Goal: Navigation & Orientation: Find specific page/section

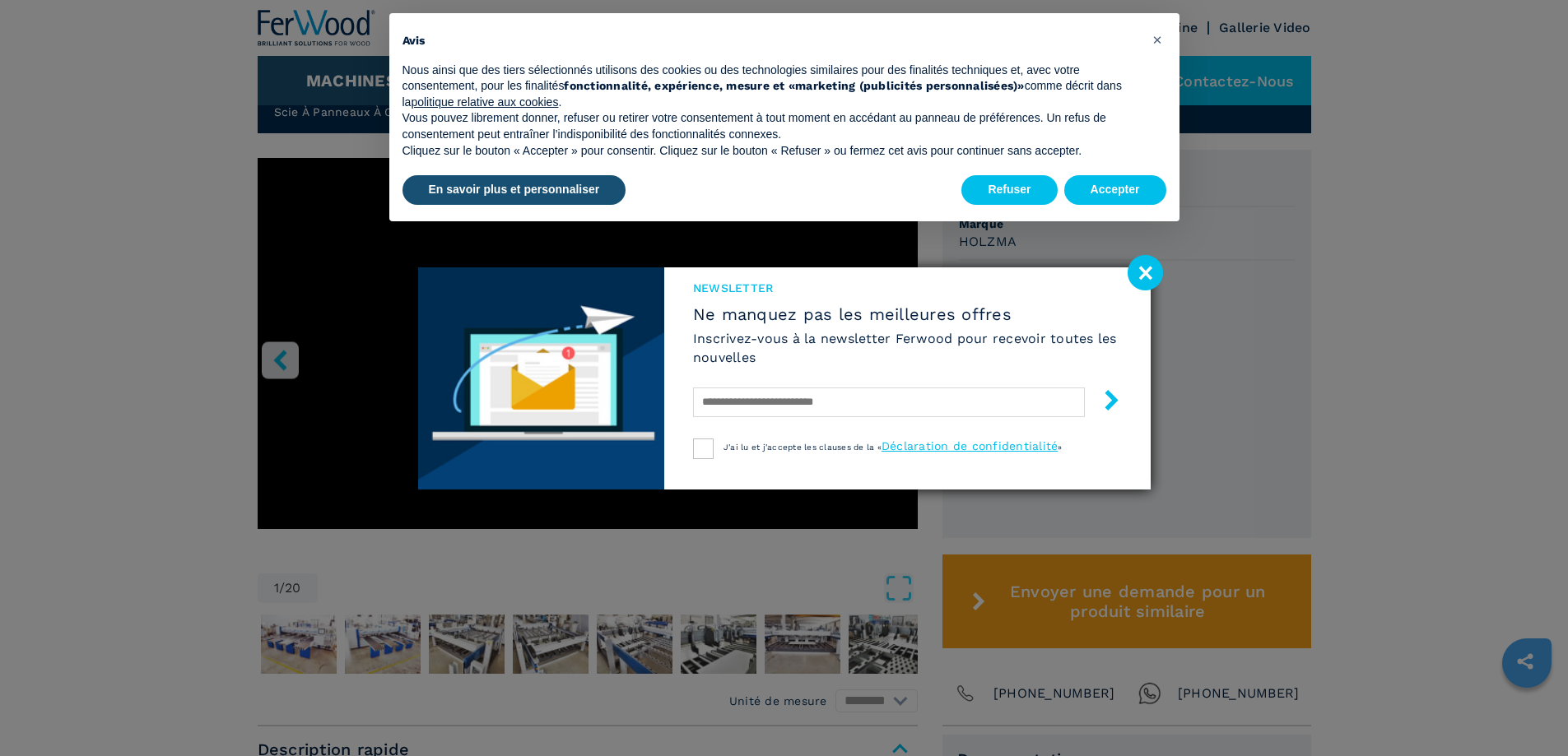
scroll to position [411, 0]
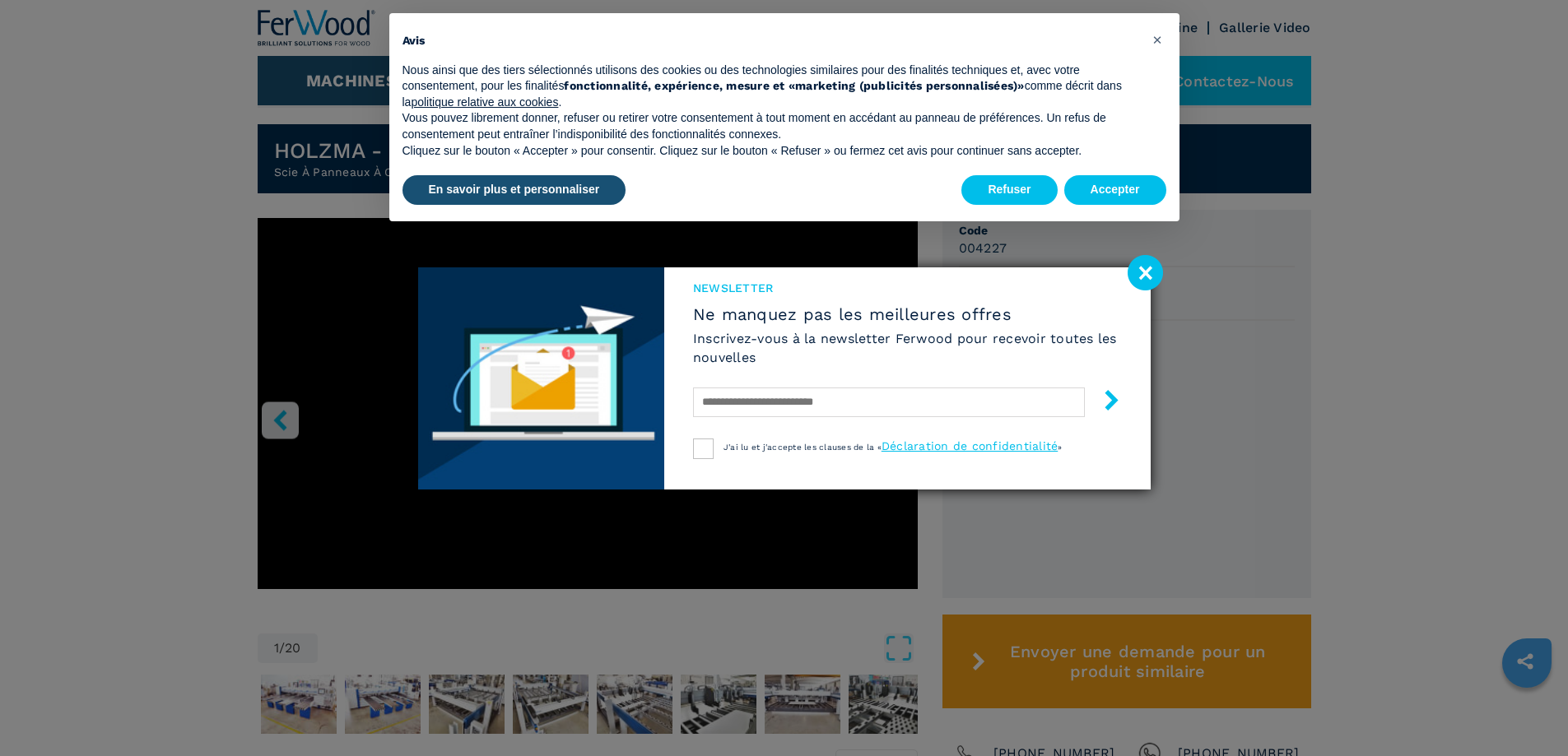
click at [1139, 275] on image at bounding box center [1146, 272] width 36 height 36
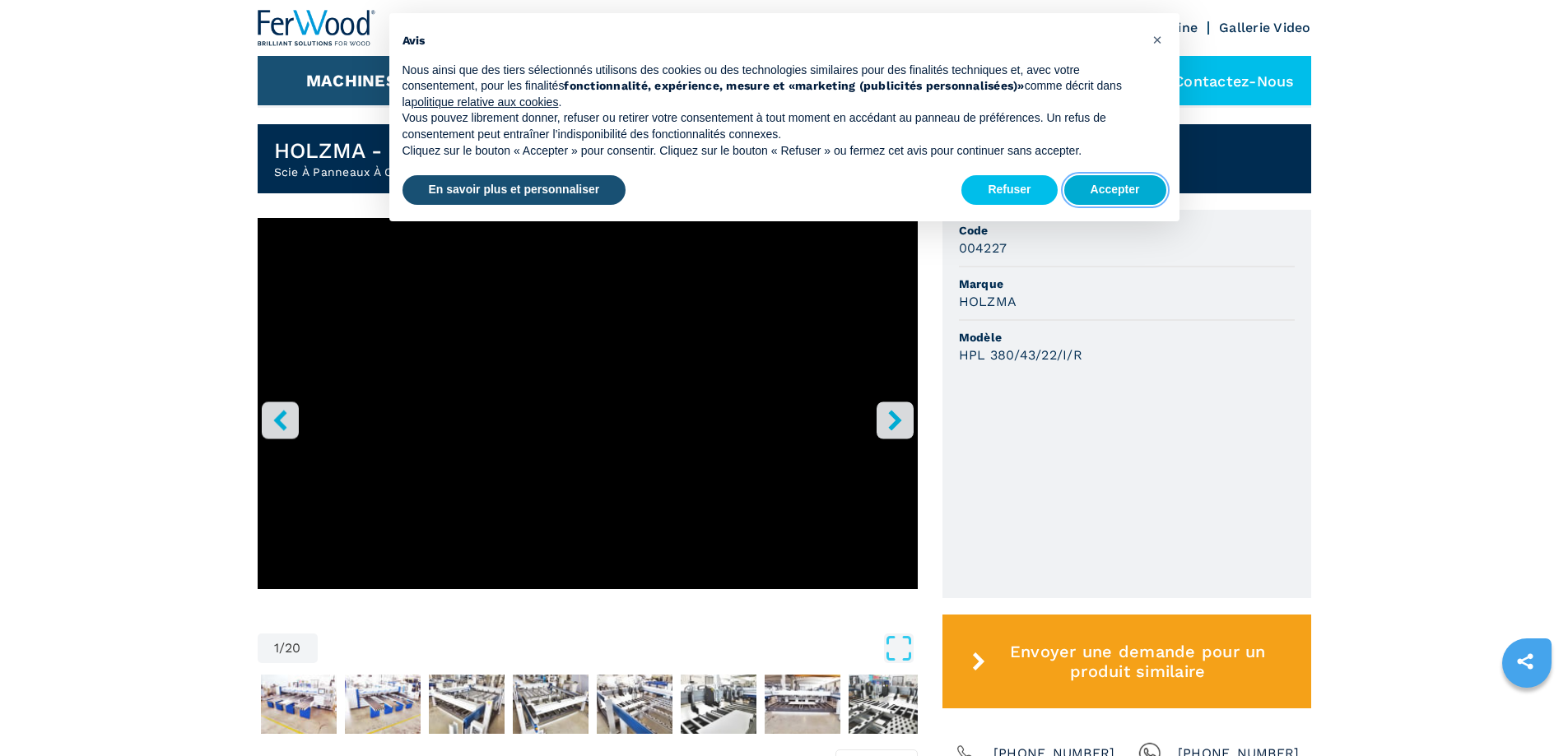
click at [1115, 191] on button "Accepter" at bounding box center [1115, 190] width 102 height 30
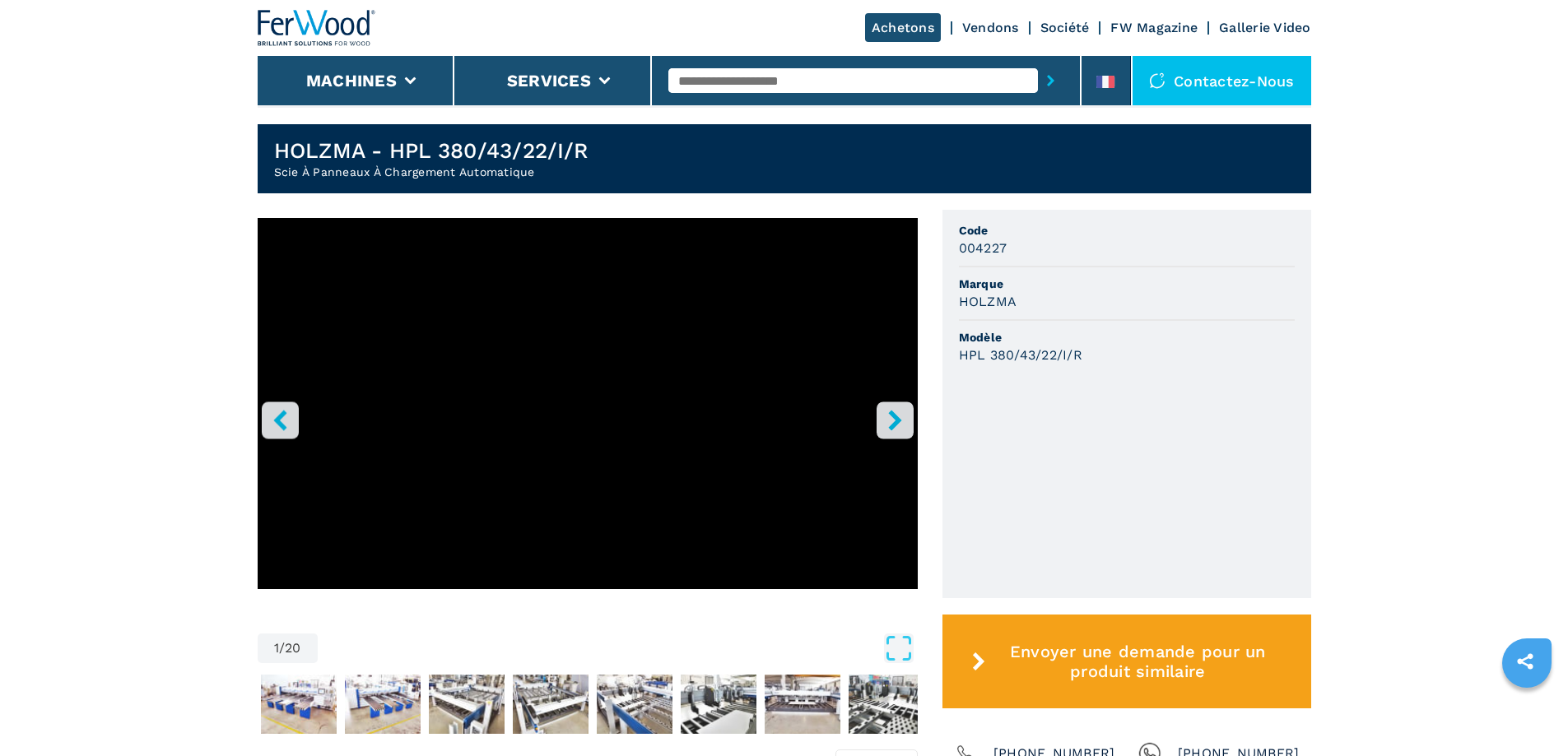
click at [893, 418] on icon "right-button" at bounding box center [894, 420] width 13 height 21
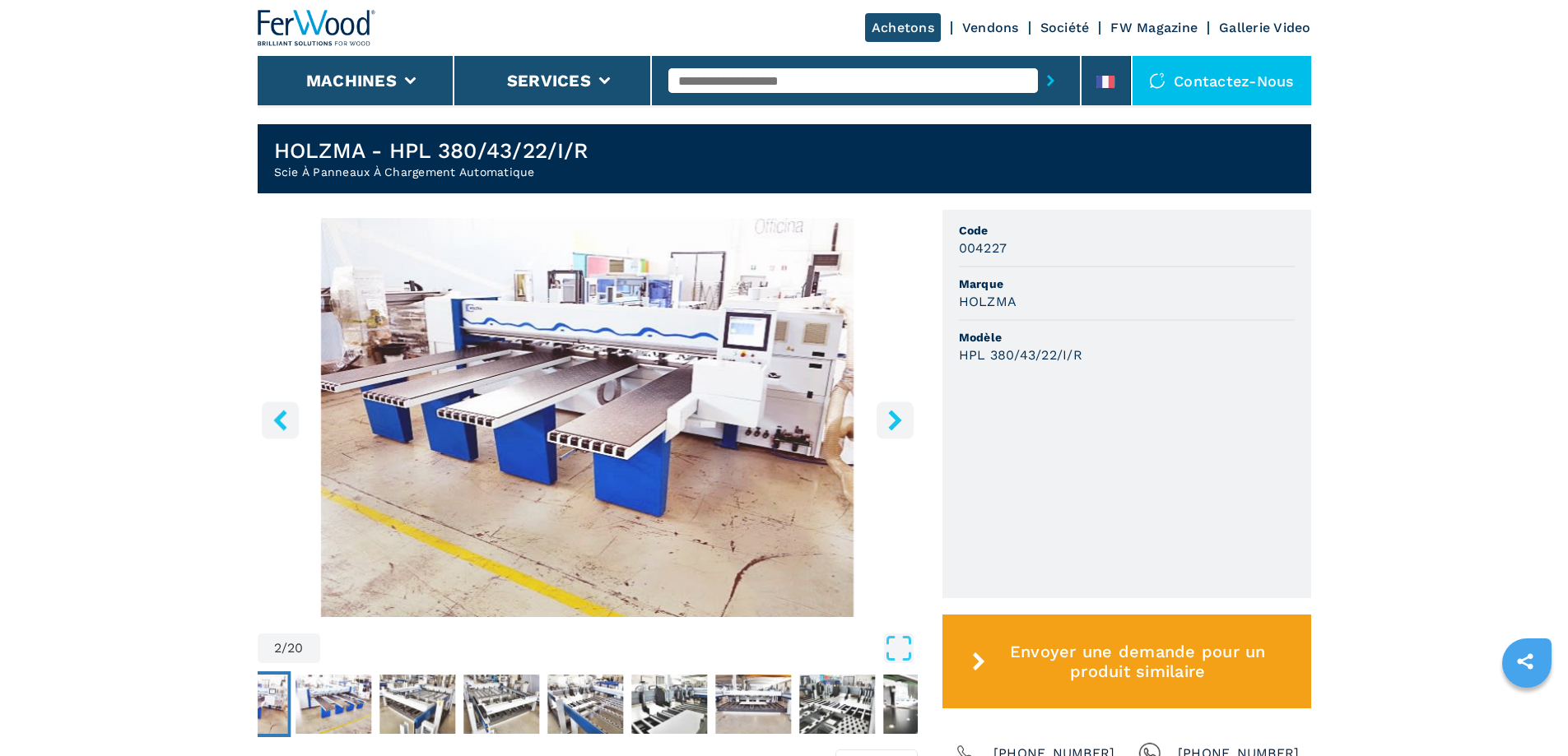
click at [890, 416] on icon "right-button" at bounding box center [895, 420] width 21 height 21
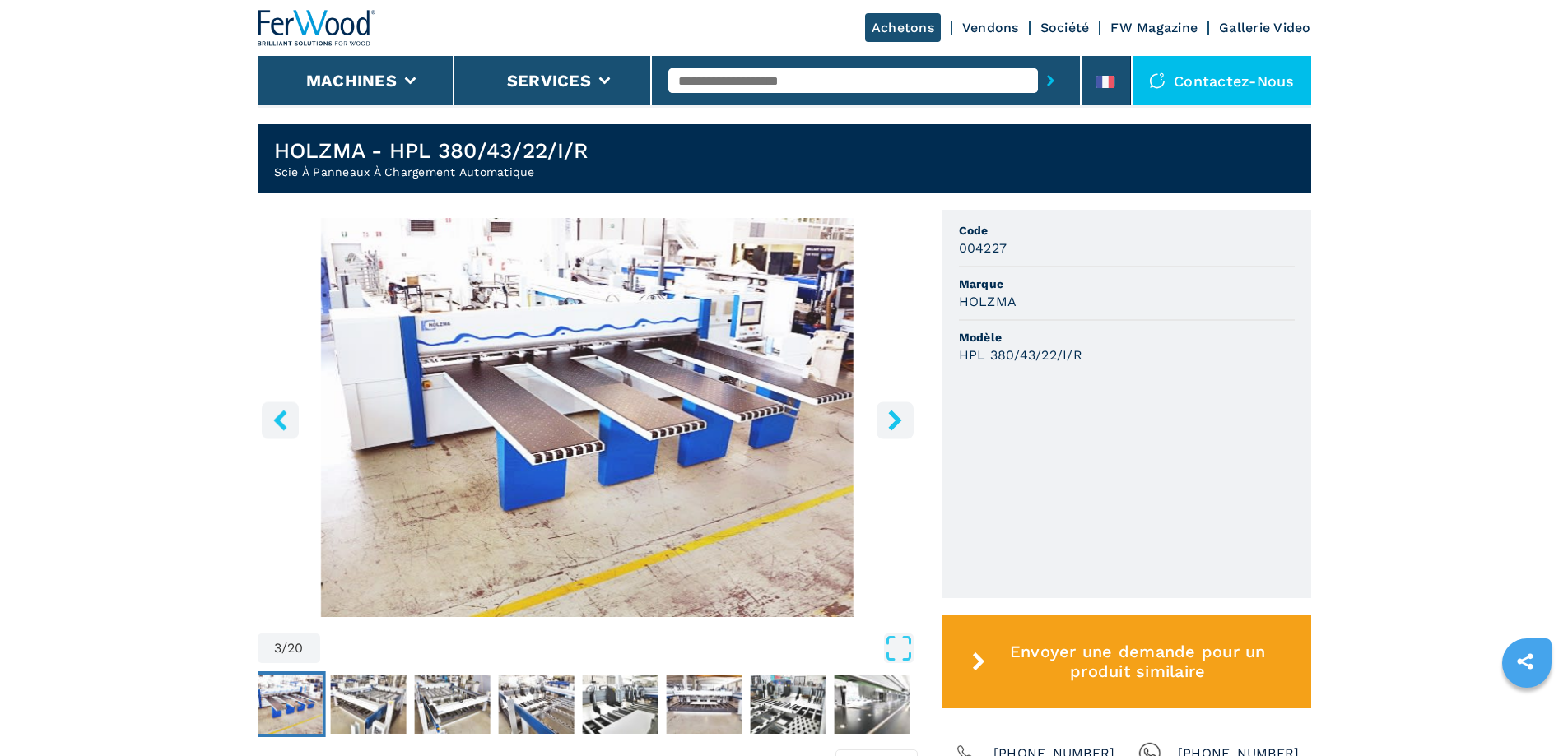
click at [890, 416] on icon "right-button" at bounding box center [895, 420] width 21 height 21
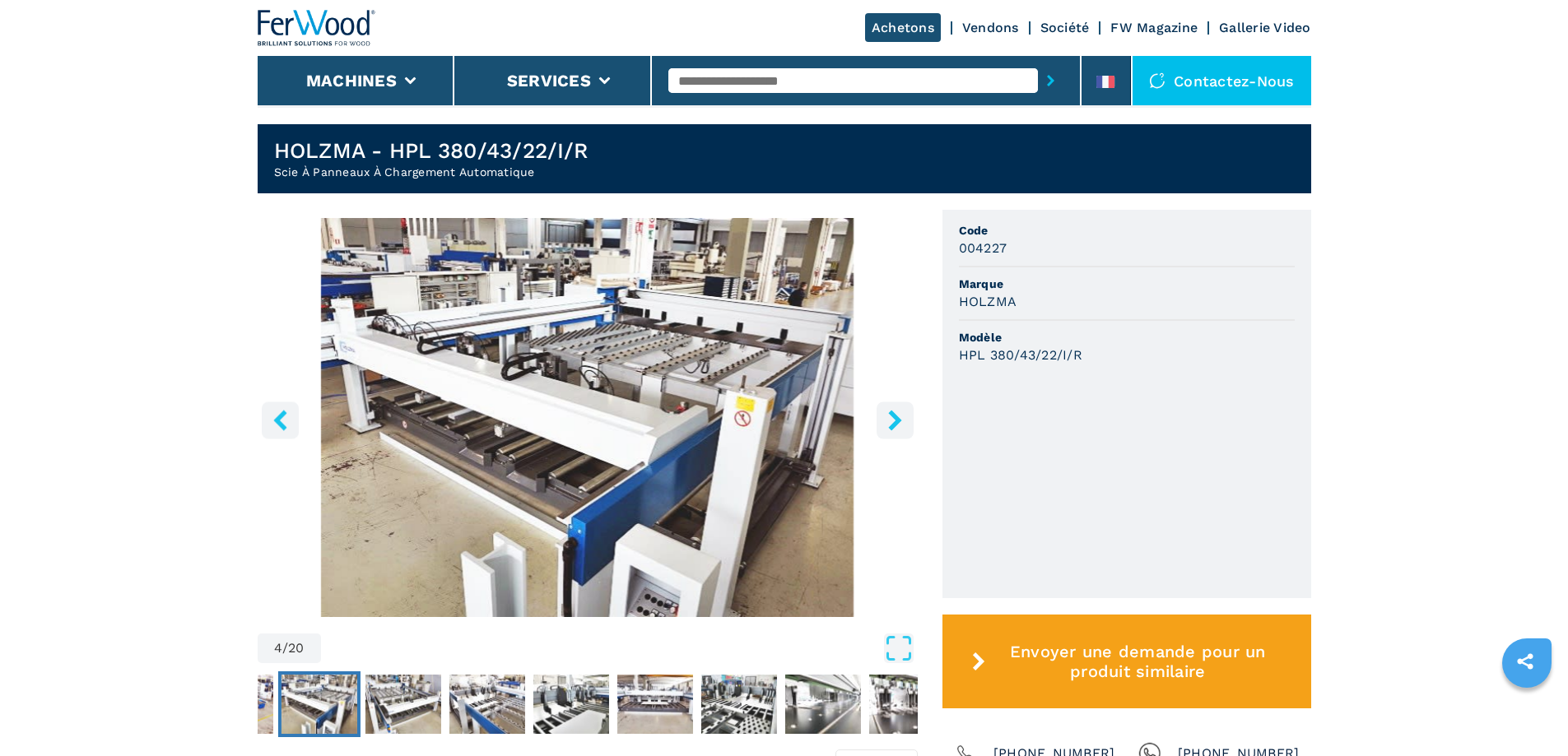
click at [890, 416] on icon "right-button" at bounding box center [895, 420] width 21 height 21
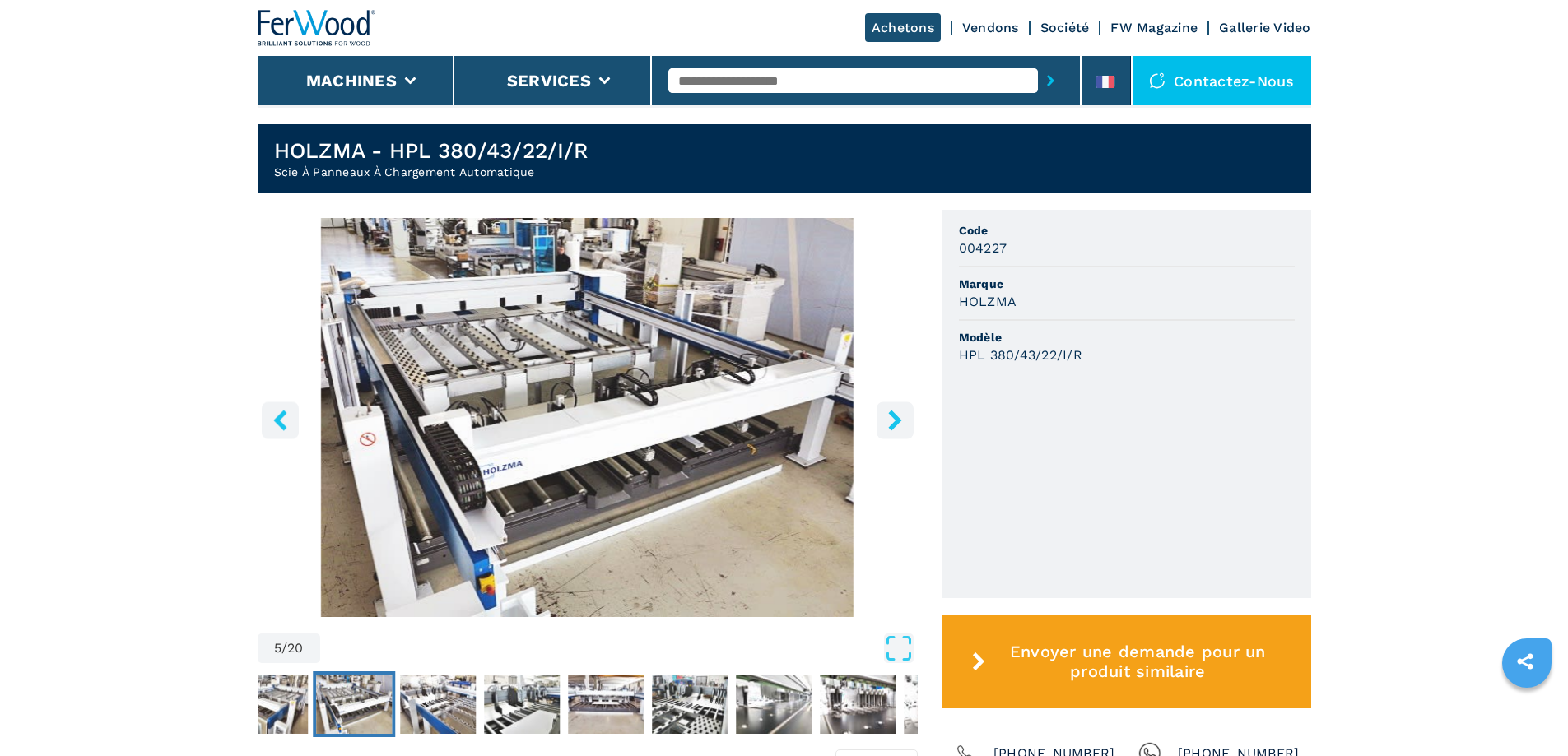
click at [890, 415] on icon "right-button" at bounding box center [895, 420] width 21 height 21
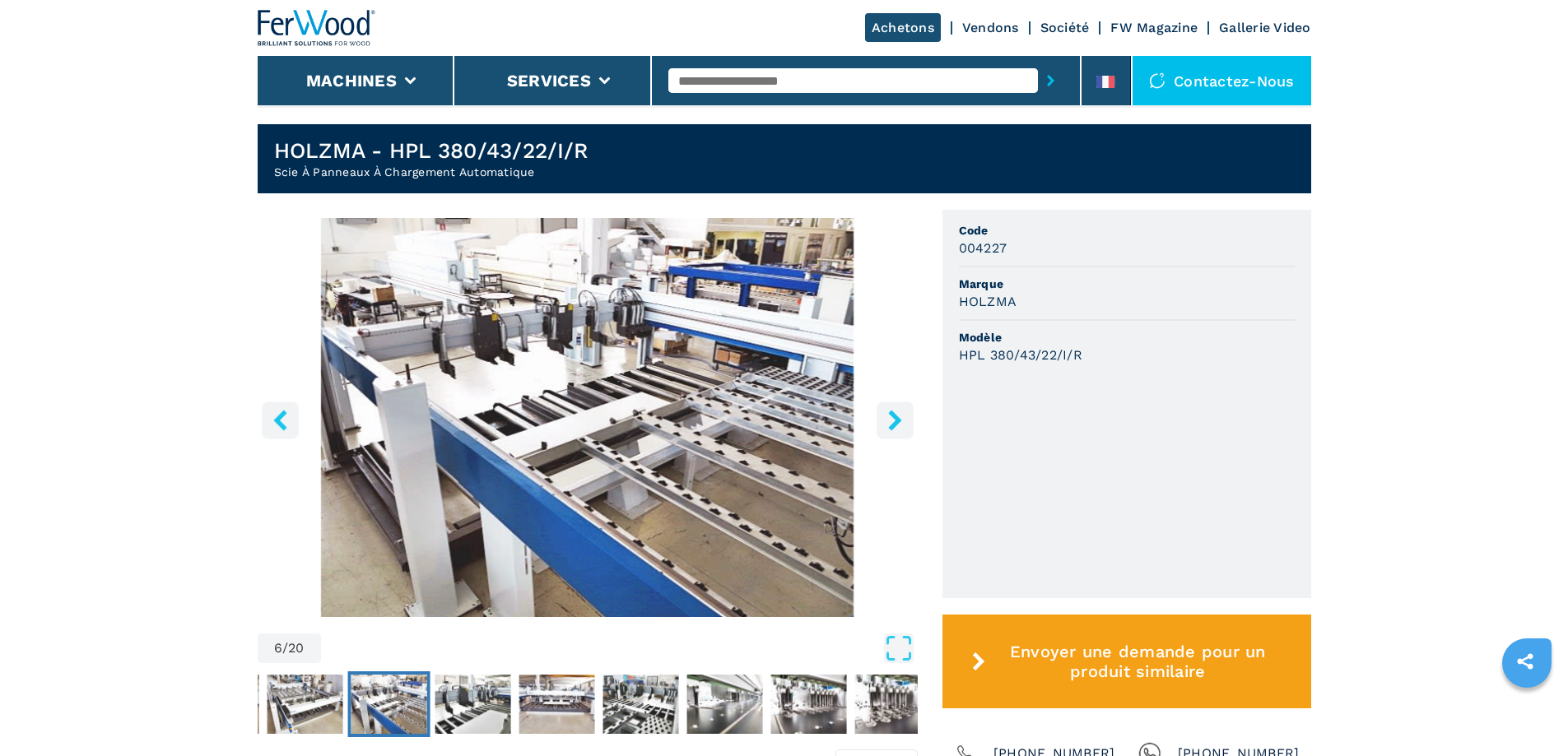
click at [891, 414] on icon "right-button" at bounding box center [894, 420] width 13 height 21
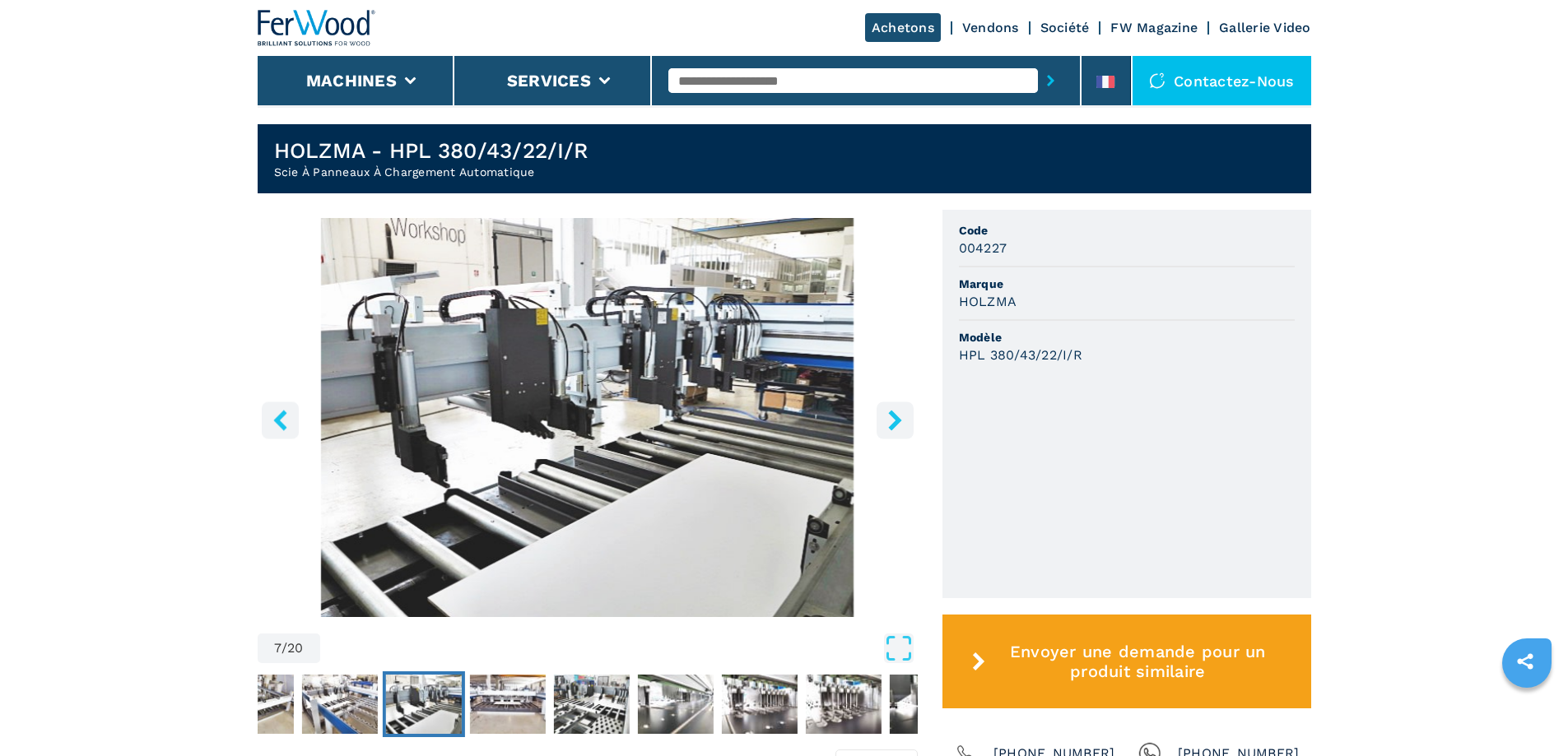
click at [893, 416] on icon "right-button" at bounding box center [894, 420] width 13 height 21
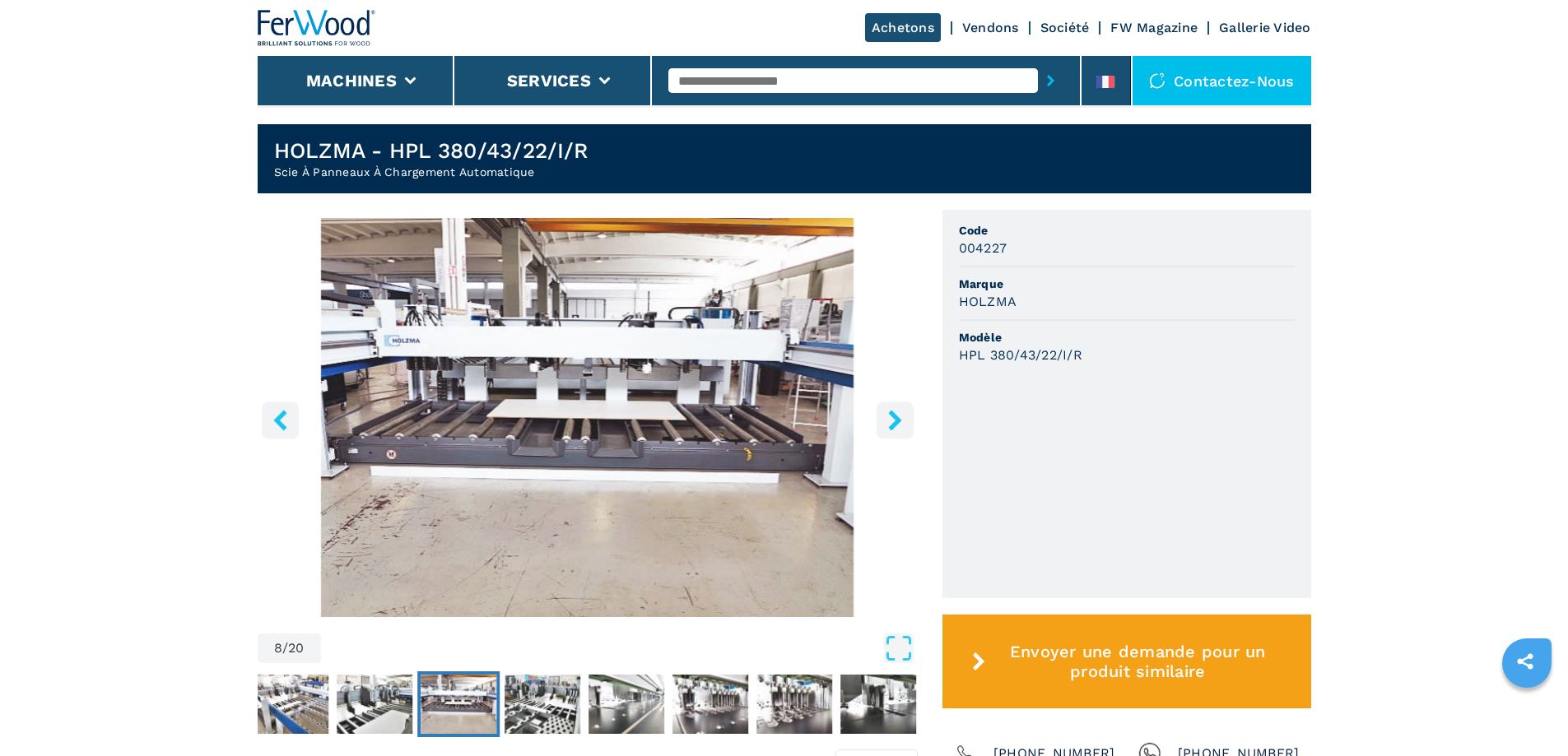
click at [893, 416] on icon "right-button" at bounding box center [894, 420] width 13 height 21
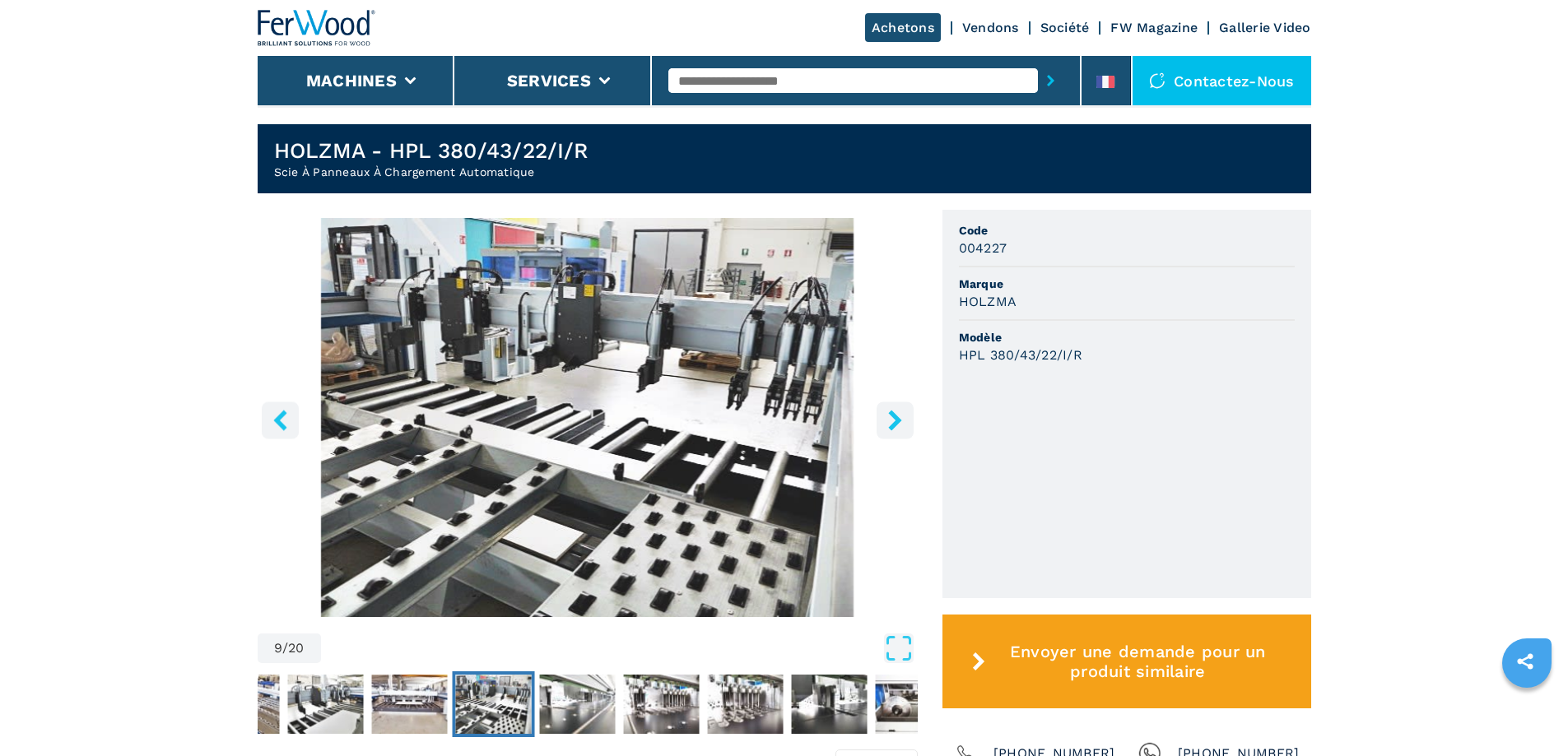
click at [893, 416] on icon "right-button" at bounding box center [894, 420] width 13 height 21
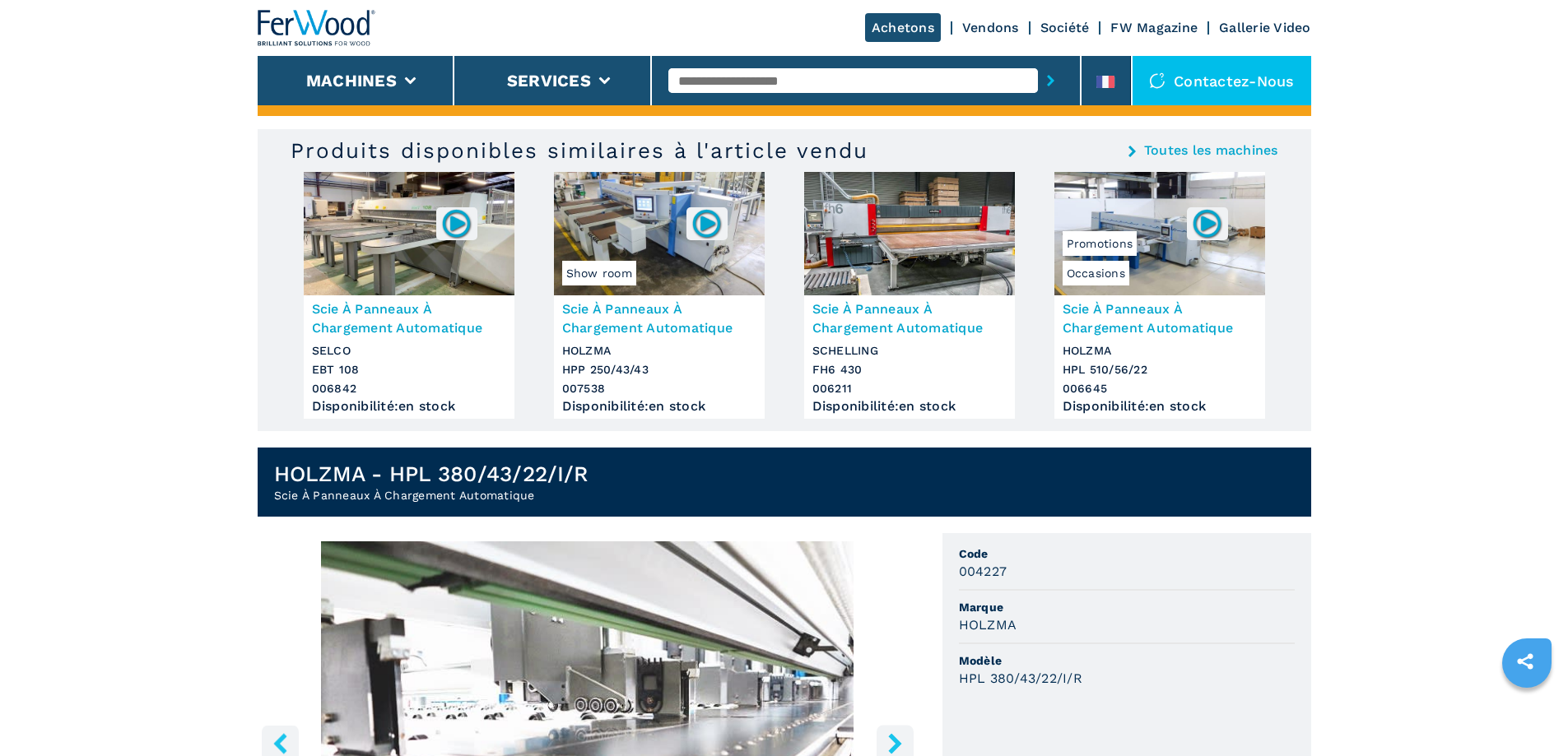
scroll to position [0, 0]
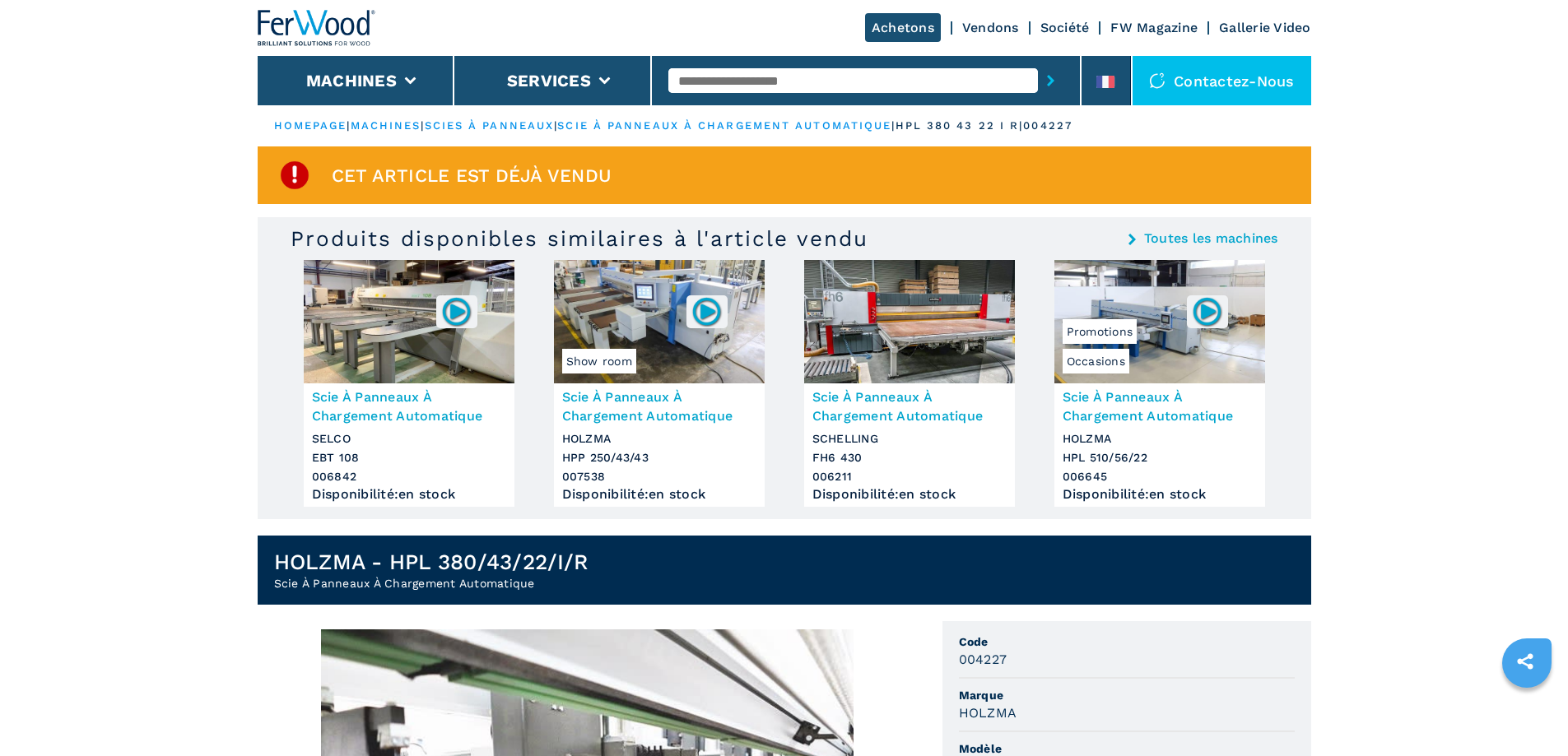
click at [985, 24] on link "Vendons" at bounding box center [990, 28] width 56 height 16
